Goal: Transaction & Acquisition: Purchase product/service

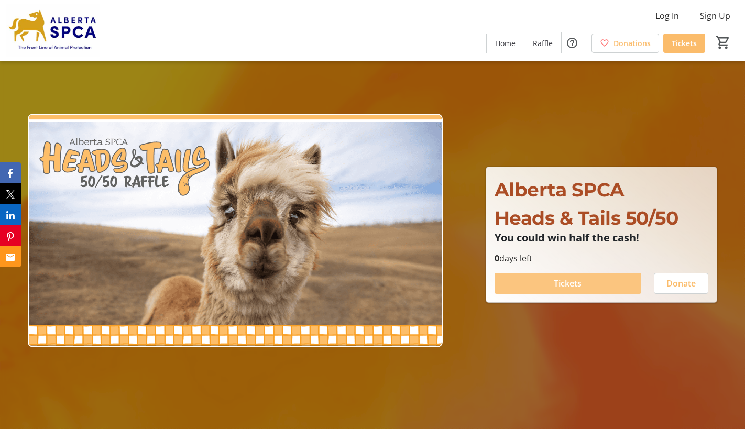
click at [583, 282] on span at bounding box center [568, 283] width 147 height 25
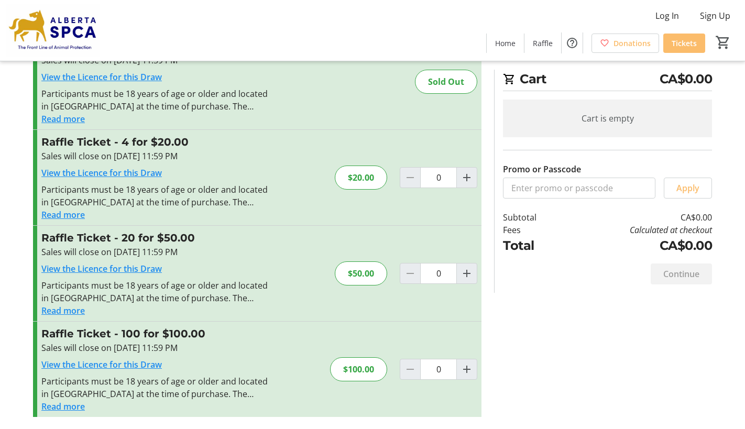
scroll to position [53, 0]
click at [465, 178] on mat-icon "Increment by one" at bounding box center [466, 177] width 13 height 13
type input "1"
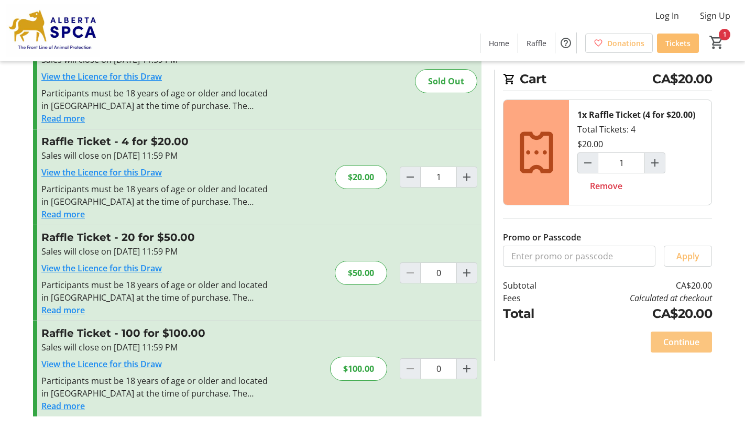
click at [682, 344] on span "Continue" at bounding box center [681, 342] width 36 height 13
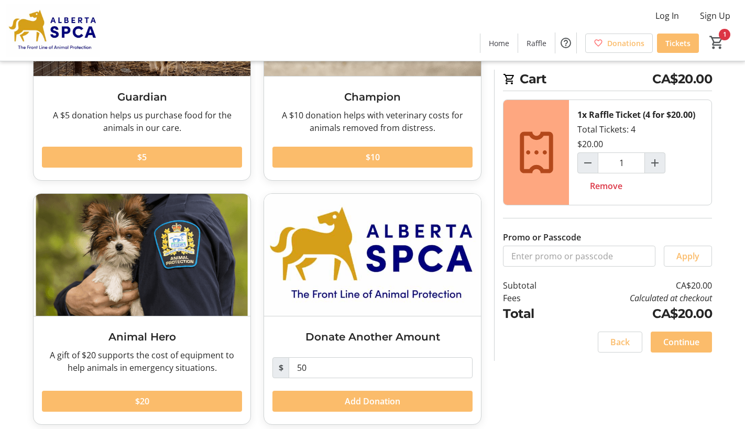
scroll to position [173, 0]
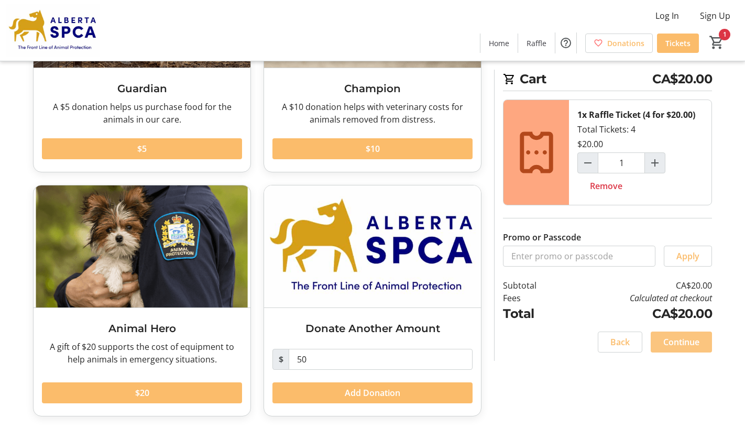
click at [686, 342] on span "Continue" at bounding box center [681, 342] width 36 height 13
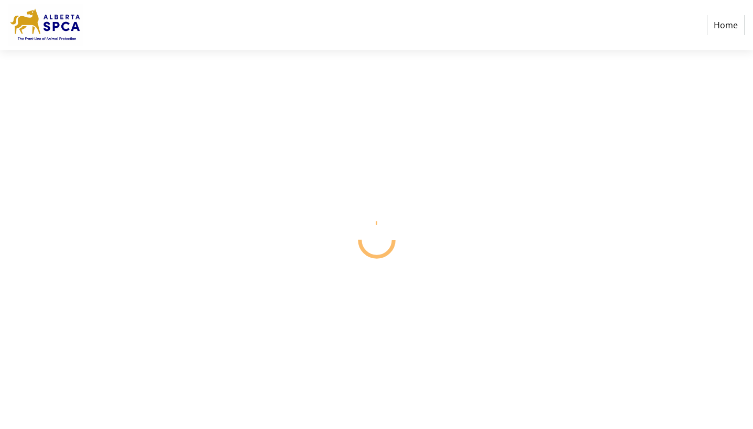
select select "CA"
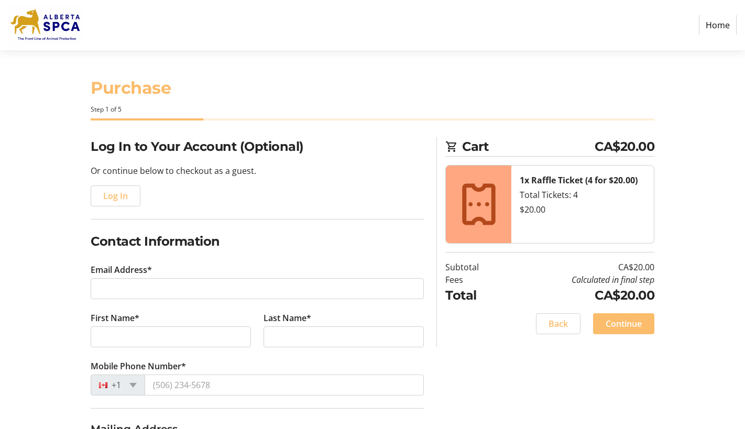
click at [142, 277] on tr-form-field "Email Address*" at bounding box center [257, 288] width 333 height 48
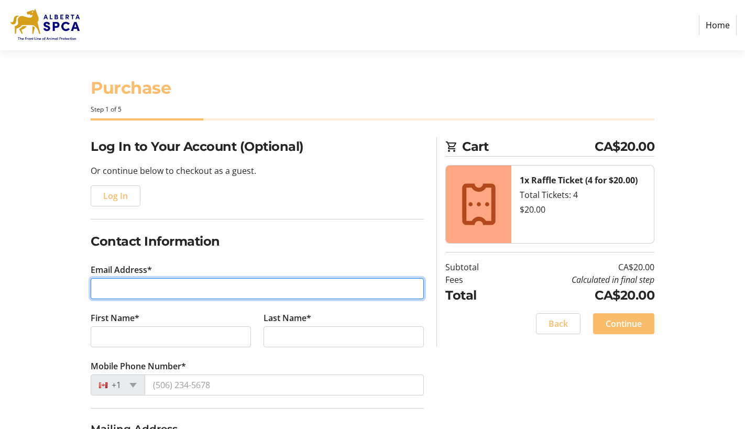
click at [141, 280] on input "Email Address*" at bounding box center [257, 288] width 333 height 21
type input "[EMAIL_ADDRESS][PERSON_NAME][DOMAIN_NAME]"
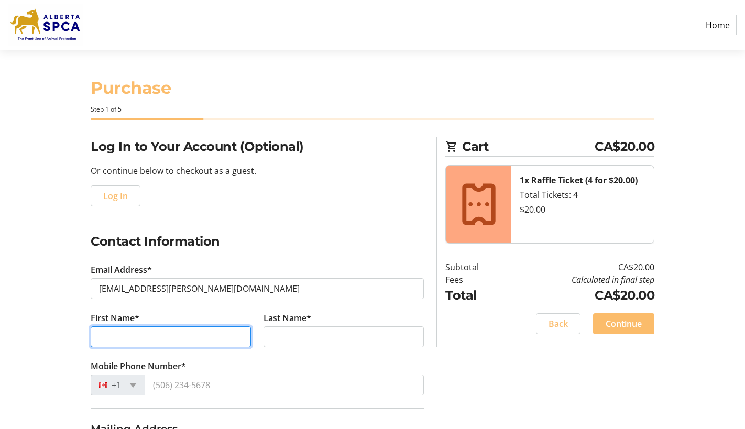
type input "[PERSON_NAME]"
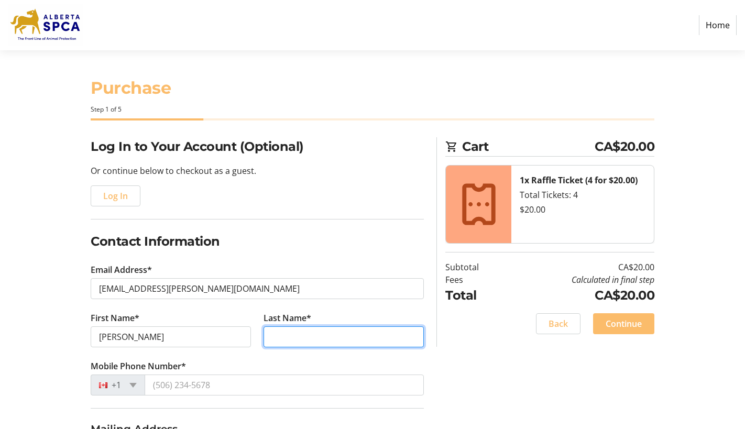
type input "Ageson"
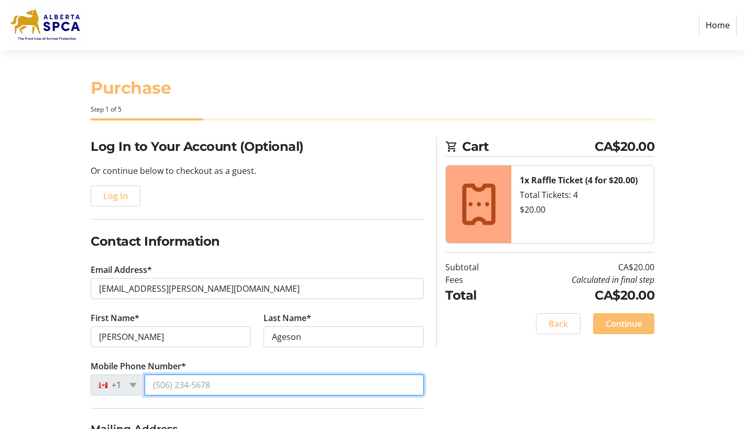
type input "[PHONE_NUMBER]"
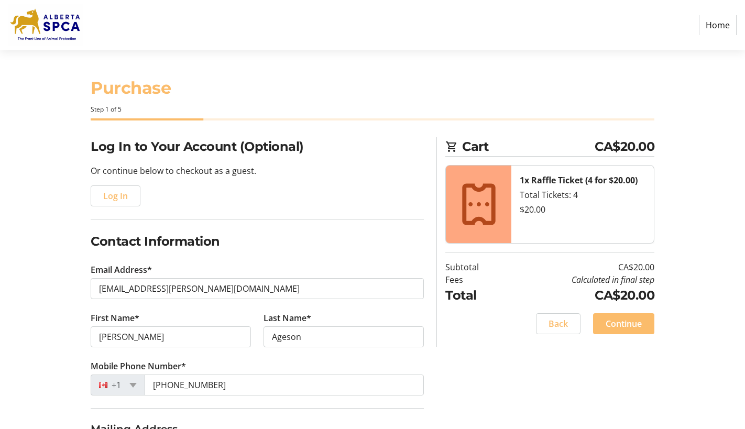
type input "[STREET_ADDRESS]"
type input "Red Deer"
select select "AB"
type input "T4P 2C1"
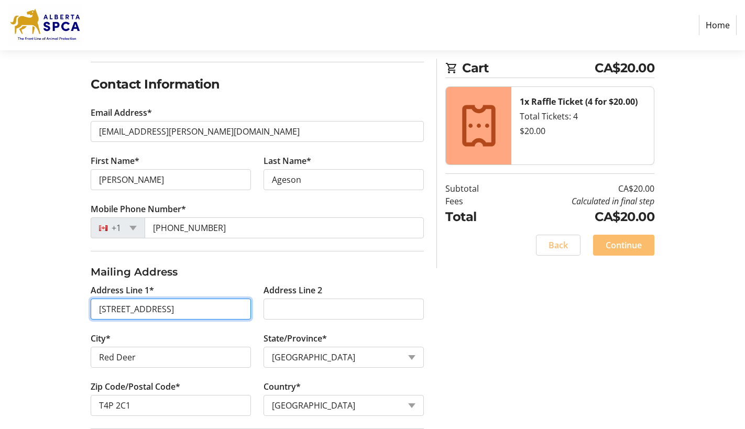
scroll to position [0, 3]
drag, startPoint x: 154, startPoint y: 311, endPoint x: 247, endPoint y: 313, distance: 92.7
click at [247, 313] on input "[STREET_ADDRESS]" at bounding box center [171, 309] width 160 height 21
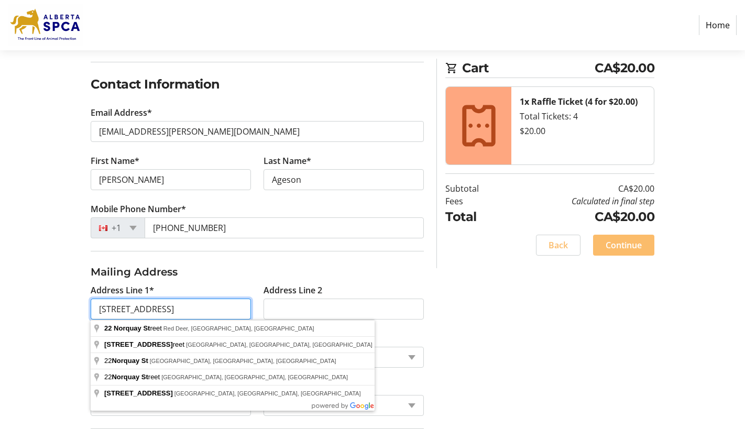
type input "[STREET_ADDRESS]"
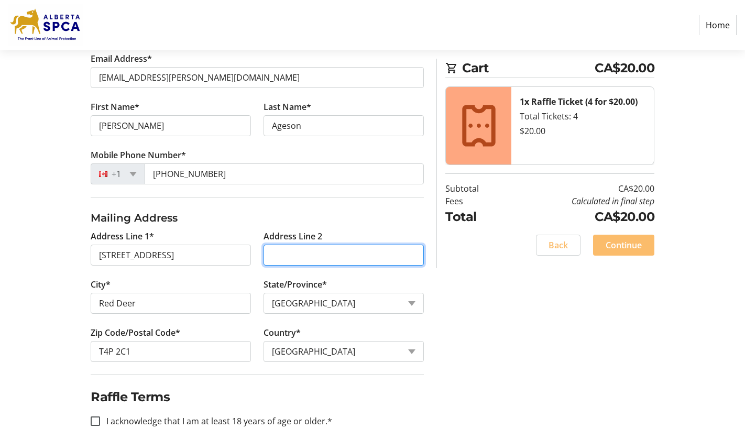
scroll to position [235, 0]
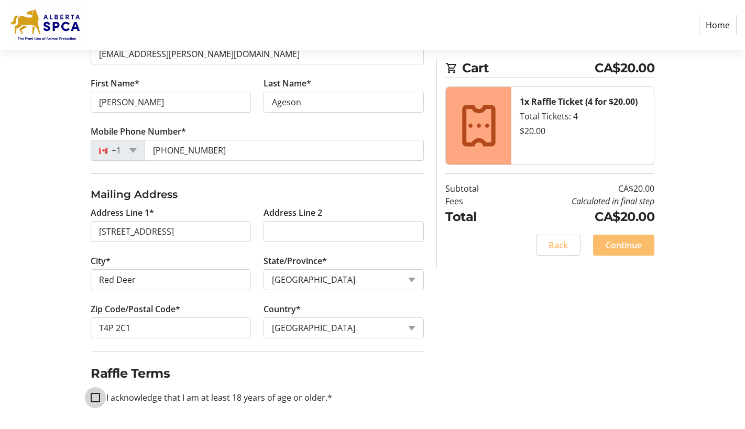
click at [97, 399] on input "I acknowledge that I am at least 18 years of age or older.*" at bounding box center [95, 397] width 9 height 9
checkbox input "true"
click at [615, 242] on span "Continue" at bounding box center [624, 245] width 36 height 13
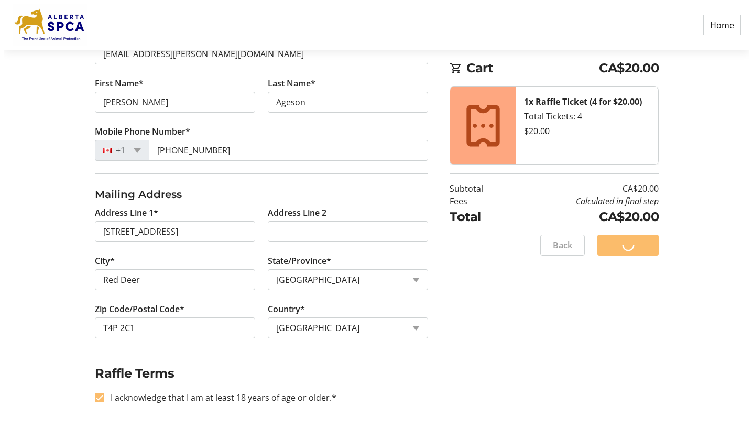
scroll to position [0, 0]
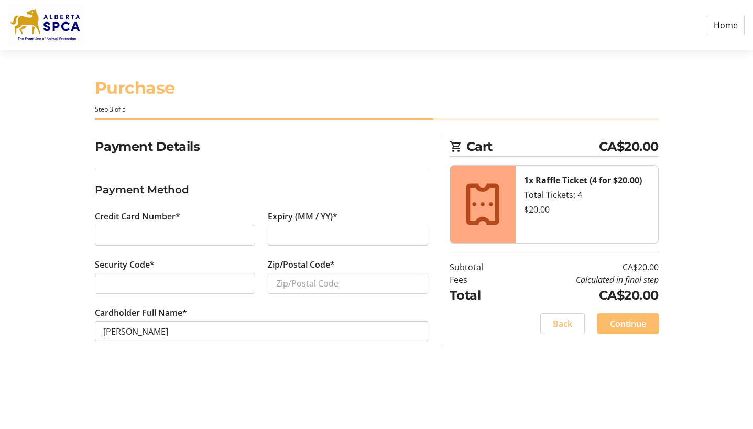
click at [135, 221] on label "Credit Card Number*" at bounding box center [137, 216] width 85 height 13
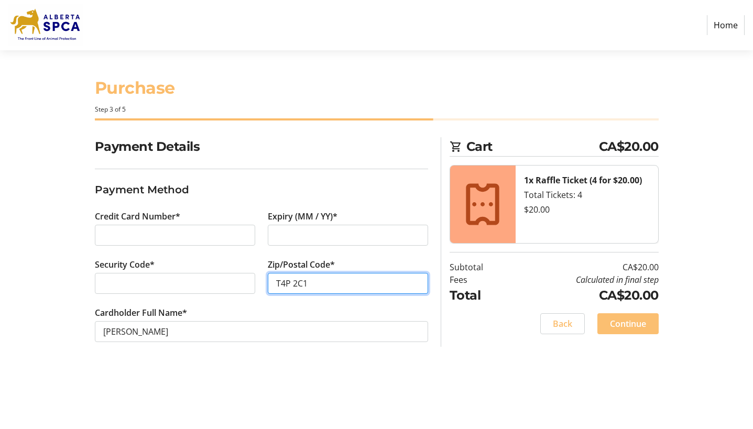
type input "T4P 2C1"
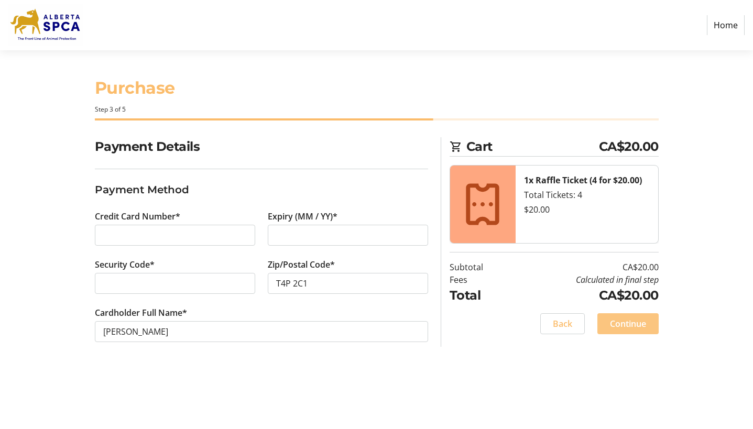
click at [611, 332] on span at bounding box center [627, 323] width 61 height 25
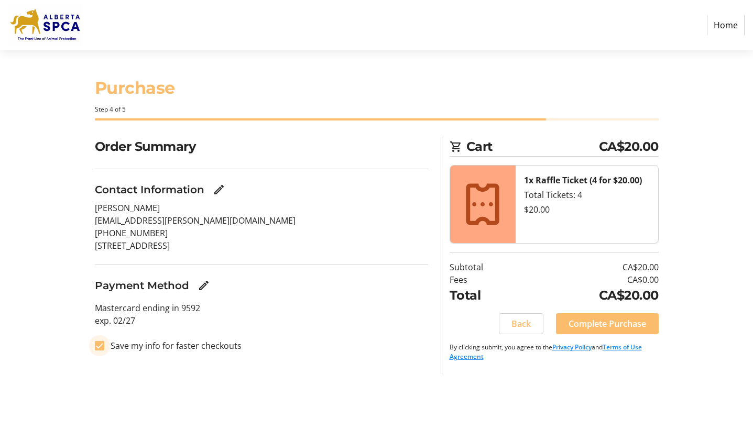
click at [101, 343] on input "Save my info for faster checkouts" at bounding box center [99, 345] width 9 height 9
checkbox input "false"
click at [587, 325] on span "Complete Purchase" at bounding box center [607, 323] width 78 height 13
